Goal: Task Accomplishment & Management: Use online tool/utility

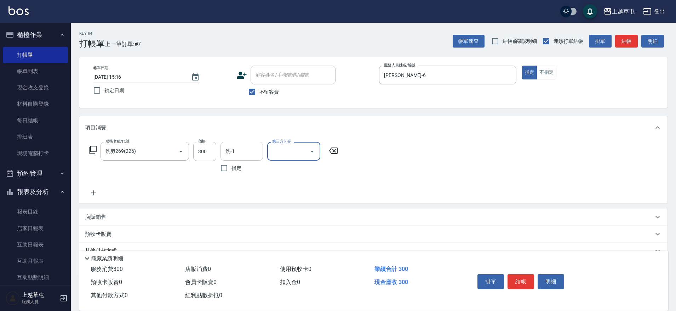
scroll to position [19, 0]
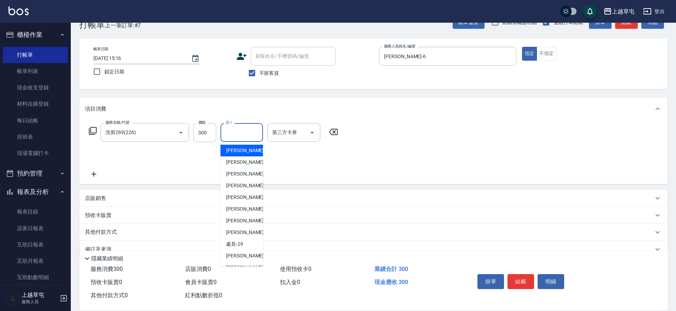
click at [235, 137] on input "洗-1" at bounding box center [242, 132] width 36 height 12
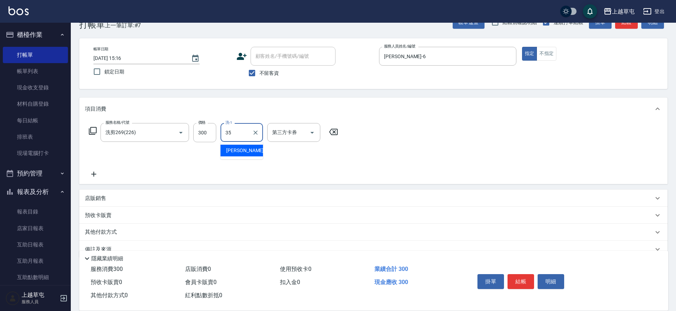
type input "[PERSON_NAME]-35"
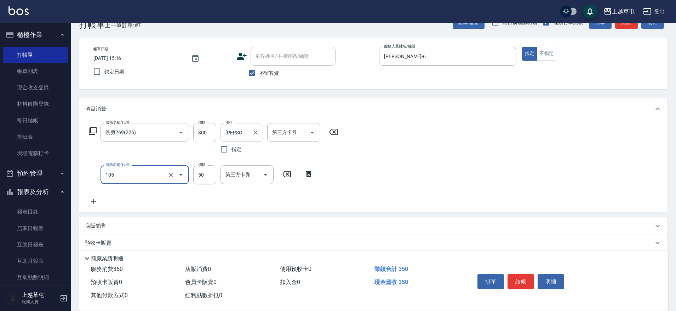
type input "精油50(105)"
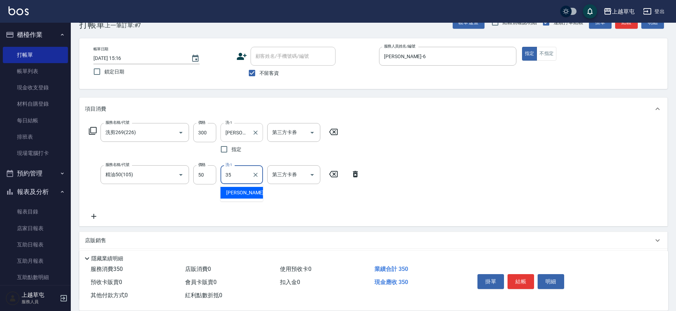
type input "[PERSON_NAME]-35"
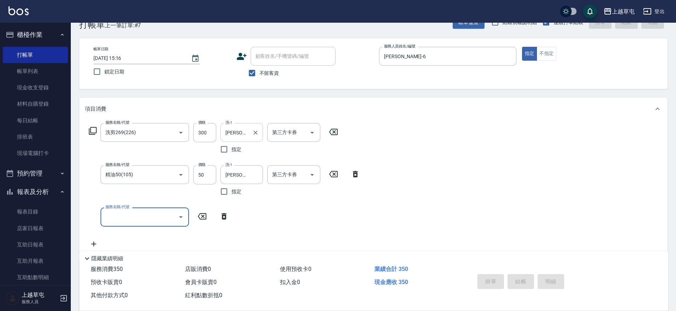
type input "[DATE] 17:58"
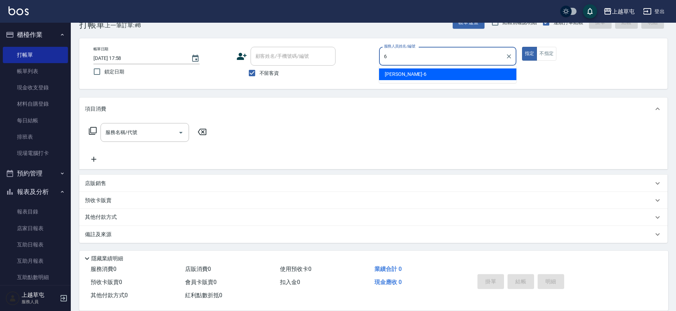
type input "[PERSON_NAME]-6"
type button "true"
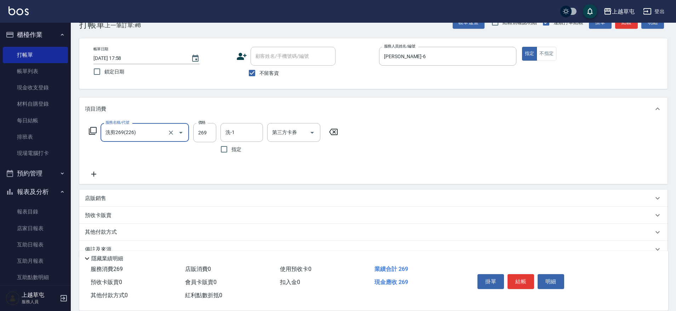
type input "洗剪269(226)"
type input "300"
type input "[PERSON_NAME]25"
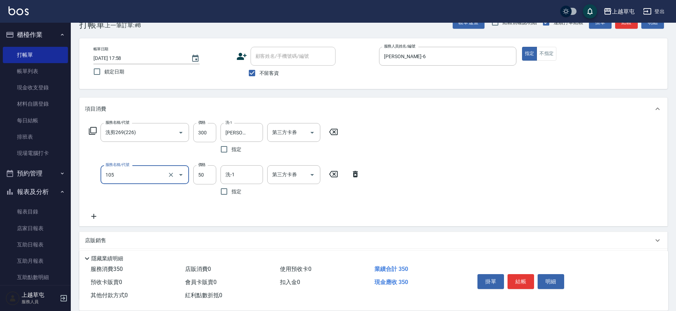
type input "精油50(105)"
type input "[PERSON_NAME]25"
